Goal: Information Seeking & Learning: Learn about a topic

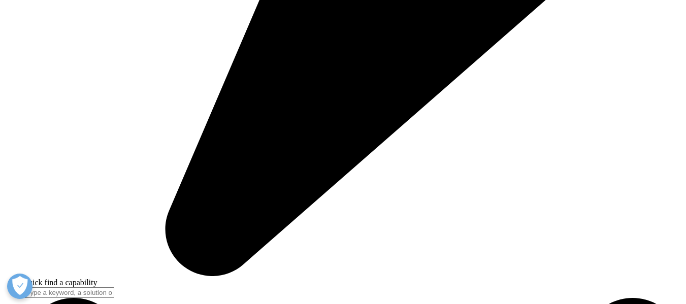
scroll to position [2691, 0]
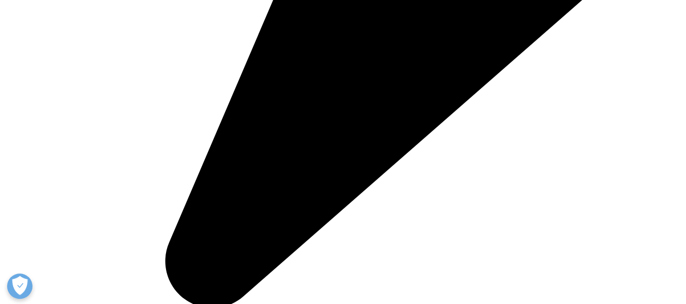
drag, startPoint x: 634, startPoint y: 93, endPoint x: 205, endPoint y: 224, distance: 449.1
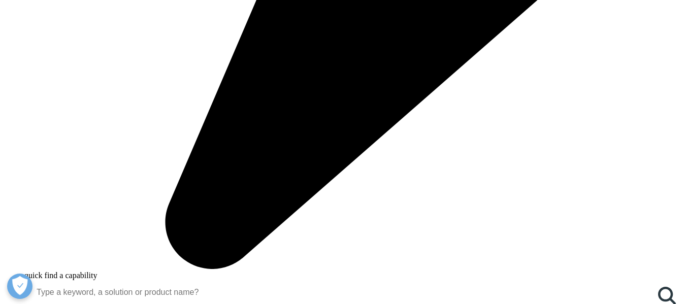
scroll to position [660, 0]
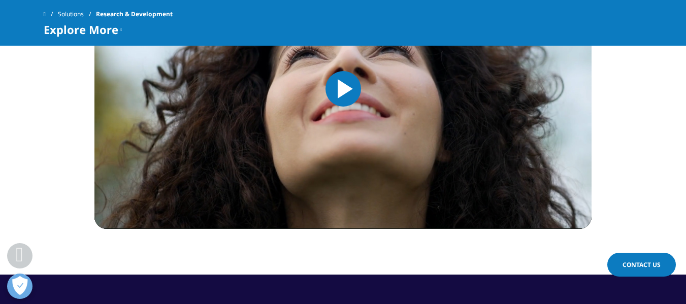
click at [73, 6] on link "Solutions" at bounding box center [77, 14] width 38 height 18
click at [74, 10] on link "Solutions" at bounding box center [77, 14] width 38 height 18
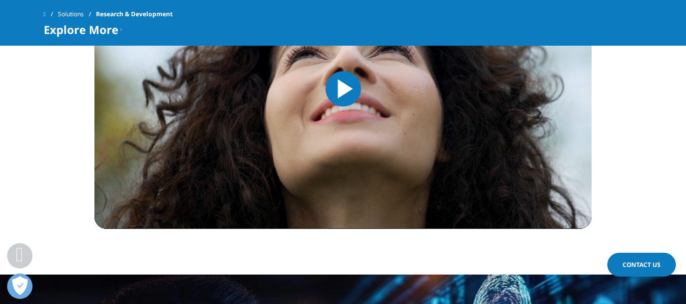
click at [42, 15] on div "Solutions Research & Development Explore More Clinical Trials Functional Servic…" at bounding box center [343, 23] width 686 height 46
click at [42, 14] on div "Solutions Research & Development Explore More Clinical Trials Functional Servic…" at bounding box center [343, 23] width 686 height 46
click at [46, 15] on span at bounding box center [45, 14] width 2 height 7
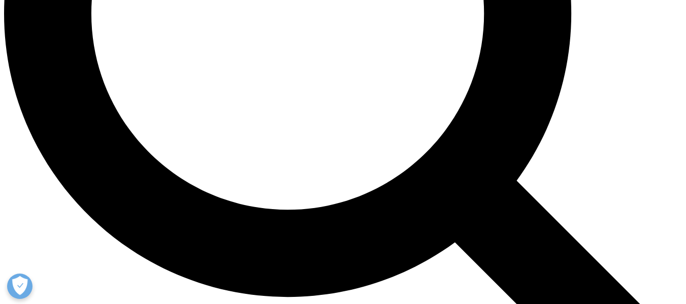
scroll to position [914, 0]
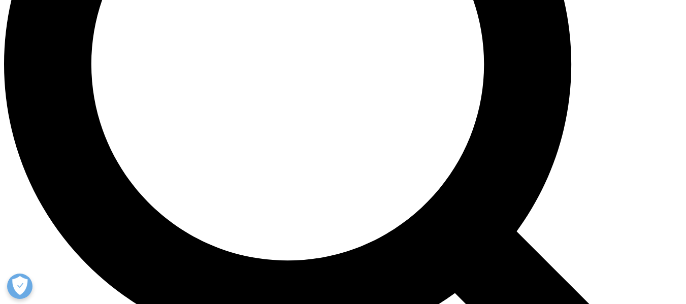
drag, startPoint x: 126, startPoint y: 189, endPoint x: 208, endPoint y: 212, distance: 84.4
drag, startPoint x: 257, startPoint y: 218, endPoint x: 125, endPoint y: 190, distance: 135.0
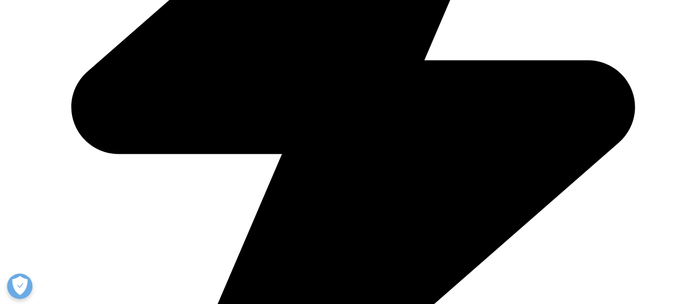
scroll to position [1320, 0]
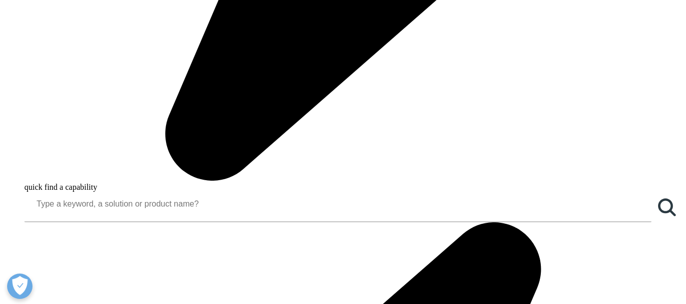
scroll to position [812, 0]
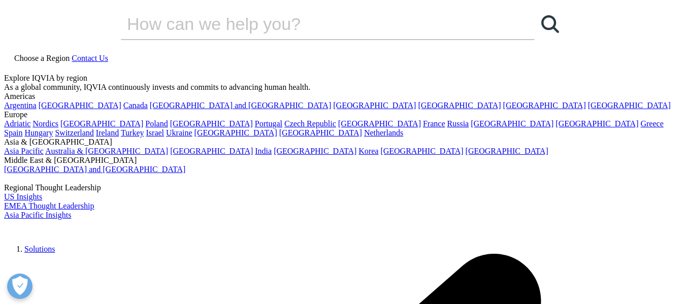
scroll to position [0, 0]
